Goal: Information Seeking & Learning: Learn about a topic

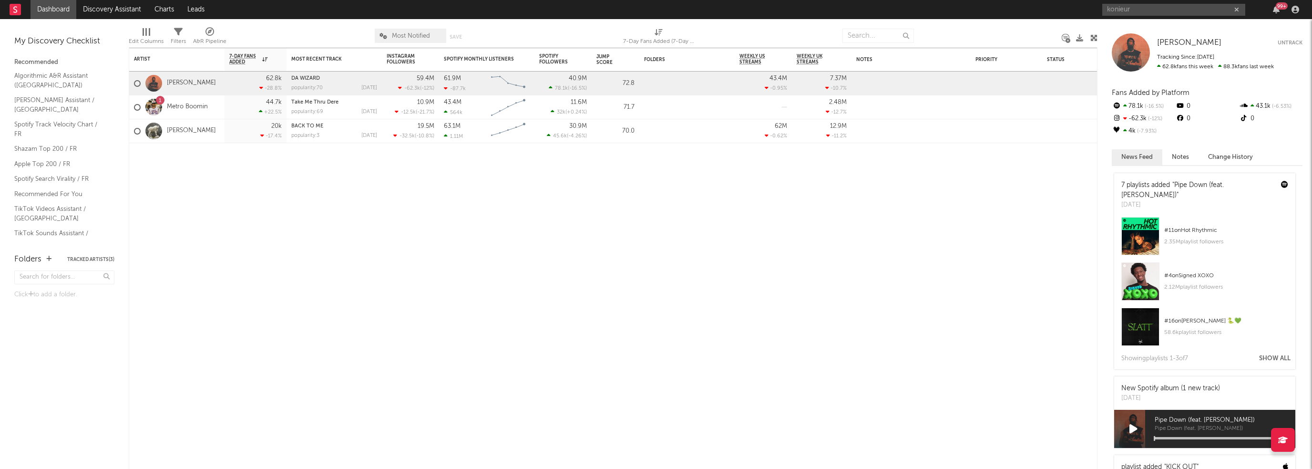
click at [1149, 10] on input "konieur" at bounding box center [1173, 10] width 143 height 12
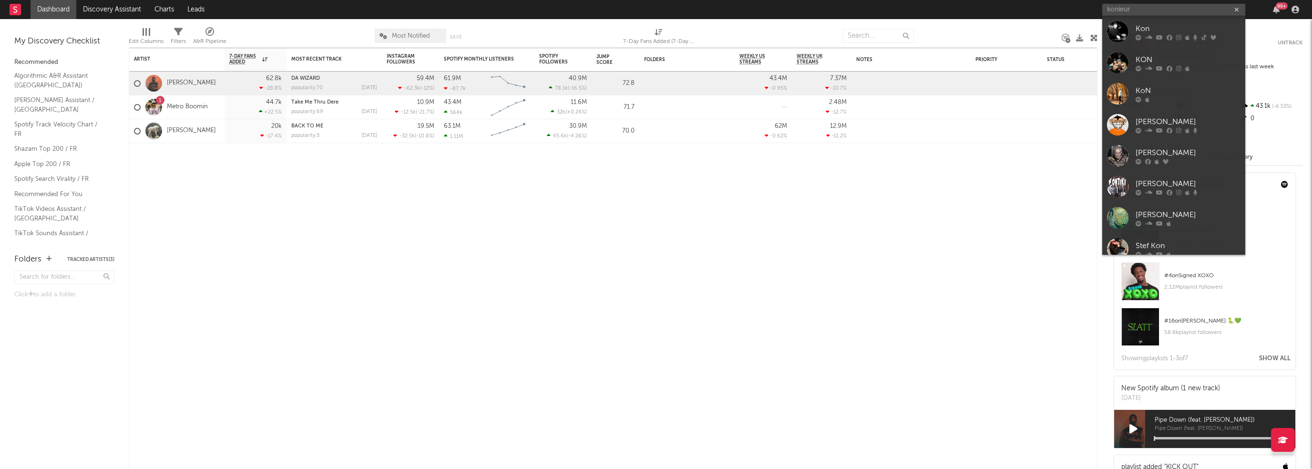
click at [1142, 10] on input "konieur" at bounding box center [1173, 10] width 143 height 12
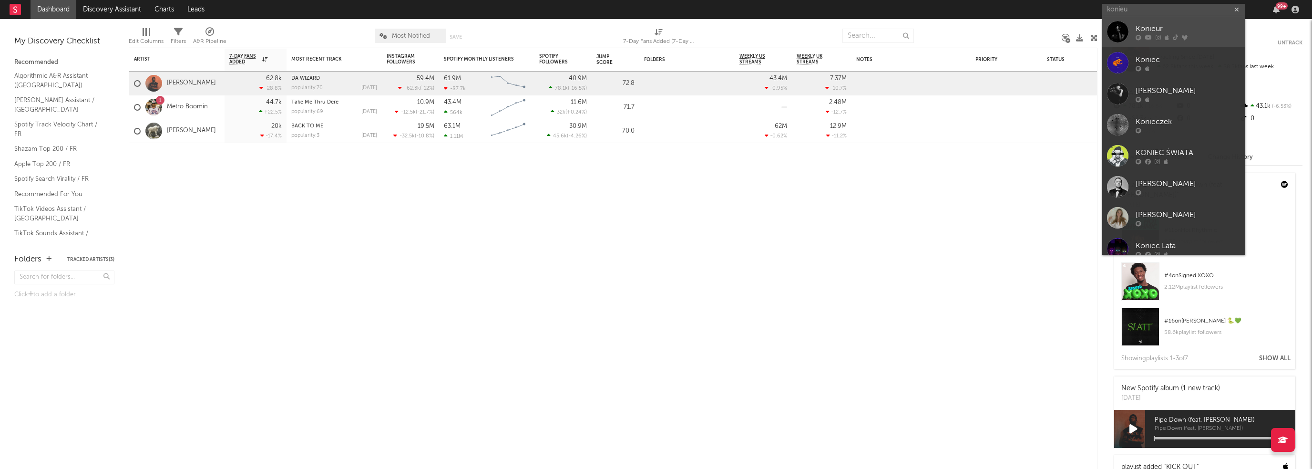
type input "konieu"
click at [1143, 26] on div "Konieur" at bounding box center [1187, 28] width 105 height 11
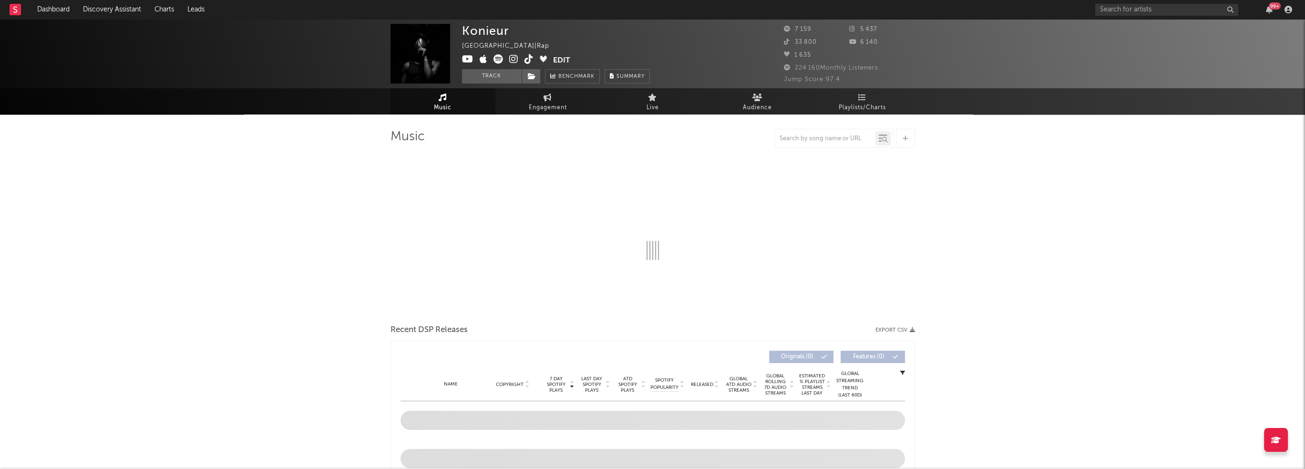
select select "1w"
